Goal: Information Seeking & Learning: Learn about a topic

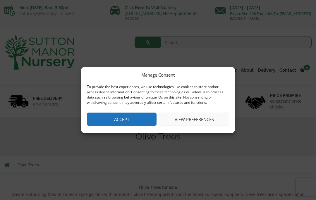
click at [109, 119] on button "Accept" at bounding box center [122, 119] width 70 height 13
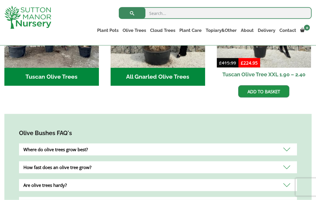
scroll to position [292, 0]
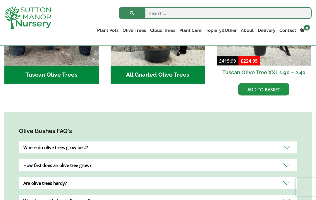
click at [287, 148] on div "Where do olive trees grow best?" at bounding box center [158, 148] width 278 height 12
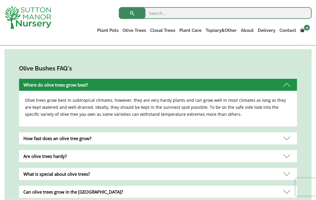
scroll to position [355, 0]
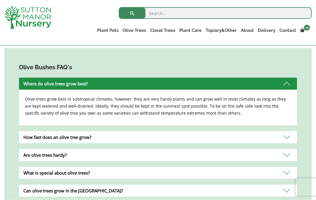
click at [288, 136] on div "How fast does an olive tree grow?" at bounding box center [158, 137] width 278 height 12
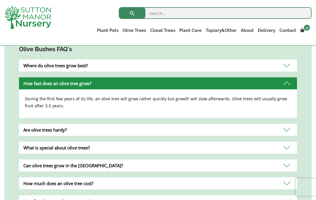
scroll to position [375, 0]
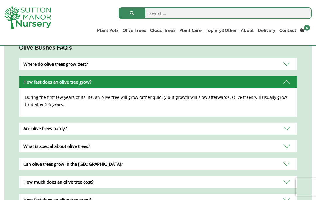
click at [287, 130] on div "Are olive trees hardy?" at bounding box center [158, 129] width 278 height 12
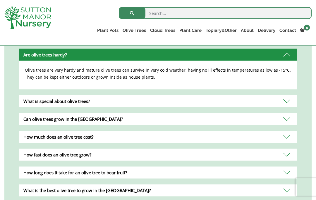
scroll to position [421, 0]
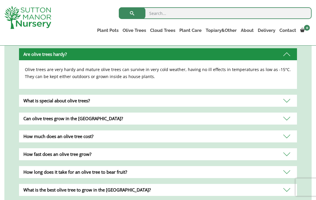
click at [282, 120] on div "Can olive trees grow in the UK?" at bounding box center [158, 119] width 278 height 12
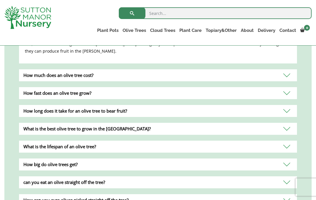
scroll to position [485, 0]
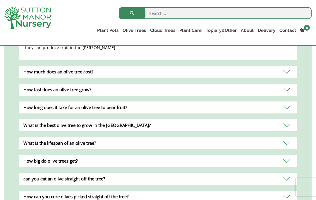
click at [284, 126] on div "What is the best olive tree to grow in the UK?" at bounding box center [158, 125] width 278 height 12
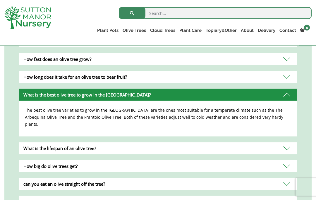
scroll to position [488, 0]
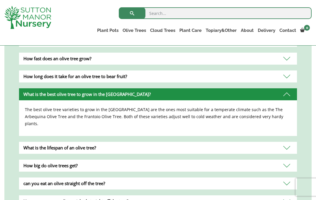
click at [26, 160] on div "How big do olive trees get?" at bounding box center [158, 166] width 278 height 12
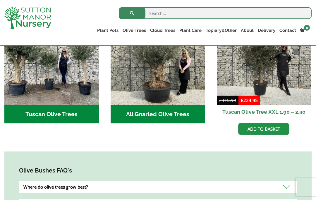
scroll to position [249, 0]
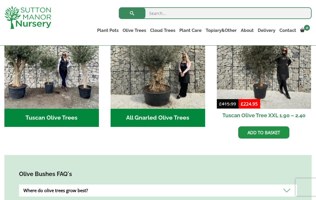
click at [23, 116] on h2 "Tuscan Olive Trees (2)" at bounding box center [51, 118] width 95 height 18
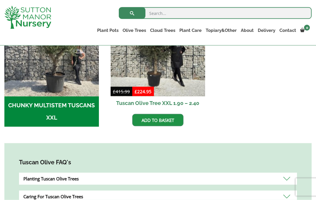
scroll to position [223, 0]
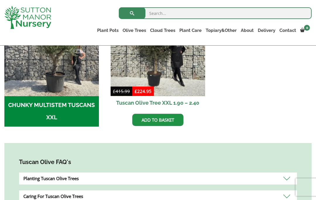
click at [27, 120] on h2 "CHUNKY MULTISTEM TUSCANS XXL (1)" at bounding box center [51, 111] width 95 height 30
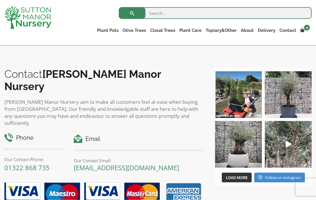
scroll to position [417, 0]
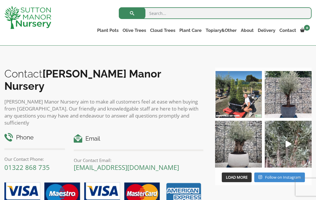
click at [292, 145] on img at bounding box center [288, 144] width 47 height 47
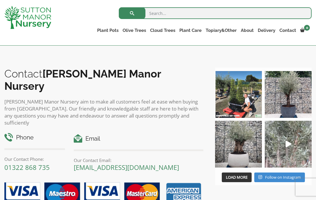
scroll to position [429, 0]
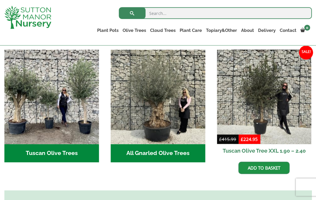
scroll to position [213, 0]
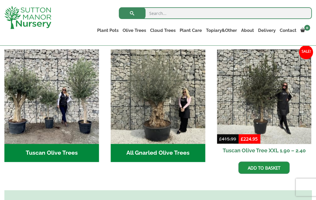
click at [130, 122] on img "Visit product category All Gnarled Olive Trees" at bounding box center [158, 96] width 95 height 95
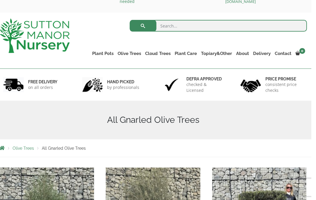
scroll to position [32, 0]
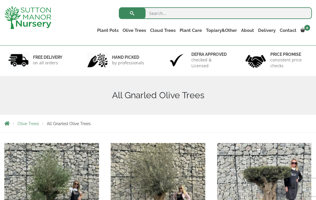
click at [153, 12] on input "search" at bounding box center [215, 13] width 193 height 12
paste input "Arbequina olive trees"
type input "Arbequina olive trees"
click at [132, 13] on button "submit" at bounding box center [132, 13] width 27 height 12
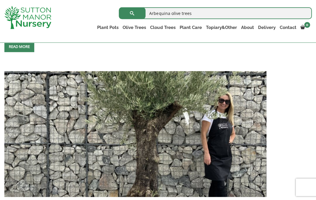
scroll to position [1045, 0]
